Goal: Navigation & Orientation: Find specific page/section

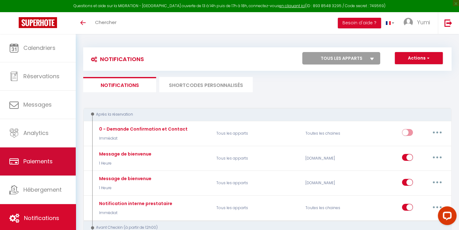
click at [52, 154] on link "Paiements" at bounding box center [38, 161] width 76 height 28
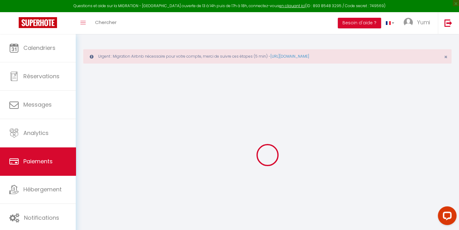
select select "2"
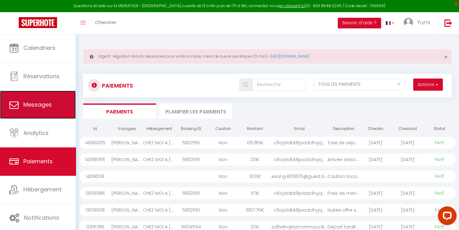
click at [42, 111] on link "Messages" at bounding box center [38, 105] width 76 height 28
select select "message"
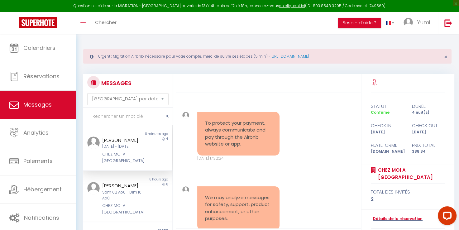
scroll to position [2464, 0]
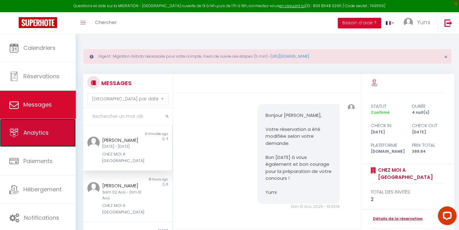
click at [48, 133] on span "Analytics" at bounding box center [35, 133] width 25 height 8
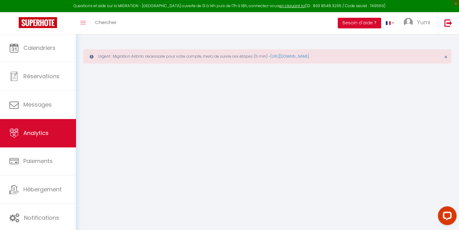
select select "2025"
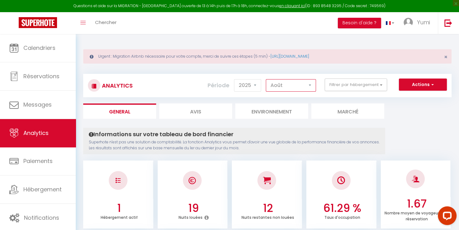
click at [304, 84] on select "[PERSON_NAME] Mars Avril Mai Juin Juillet Août Septembre Octobre Novembre Décem…" at bounding box center [291, 85] width 50 height 12
select select "10"
click at [266, 79] on select "[PERSON_NAME] Mars Avril Mai Juin Juillet Août Septembre Octobre Novembre Décem…" at bounding box center [291, 85] width 50 height 12
